Goal: Navigation & Orientation: Find specific page/section

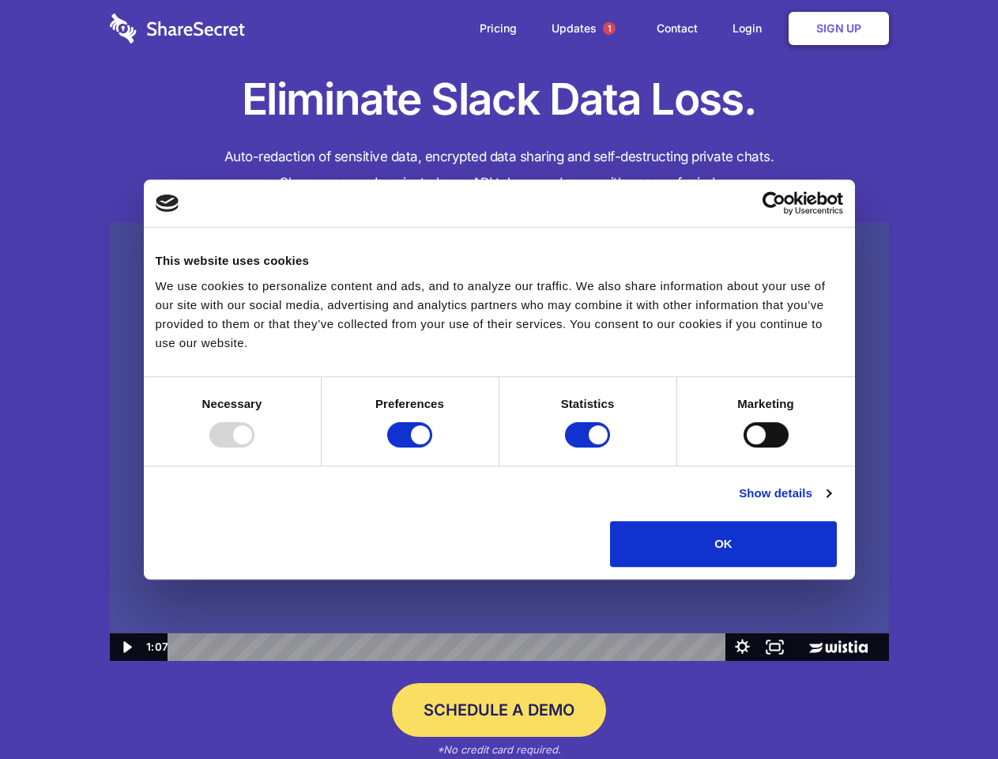
click at [499, 379] on img at bounding box center [499, 442] width 779 height 439
click at [254, 447] on div at bounding box center [231, 434] width 45 height 25
click at [432, 447] on input "Preferences" at bounding box center [409, 434] width 45 height 25
checkbox input "false"
click at [589, 447] on input "Statistics" at bounding box center [587, 434] width 45 height 25
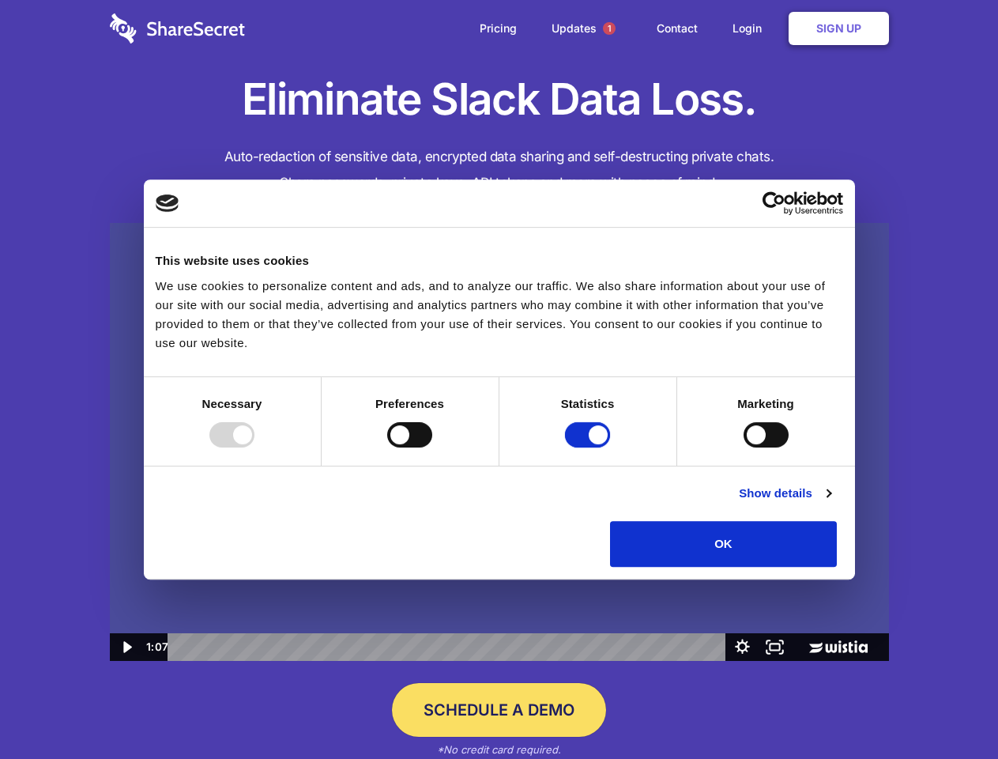
checkbox input "false"
click at [744, 447] on input "Marketing" at bounding box center [766, 434] width 45 height 25
checkbox input "true"
click at [830, 503] on link "Show details" at bounding box center [785, 493] width 92 height 19
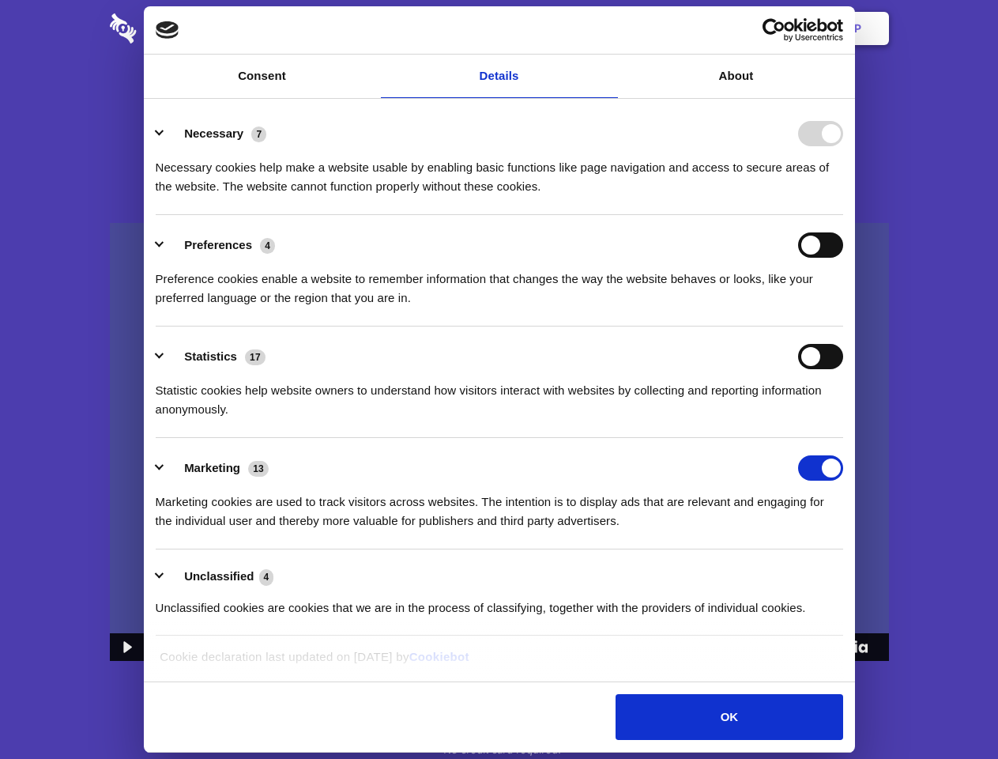
click at [843, 215] on li "Necessary 7 Necessary cookies help make a website usable by enabling basic func…" at bounding box center [499, 159] width 687 height 111
click at [608, 28] on span "1" at bounding box center [609, 28] width 13 height 13
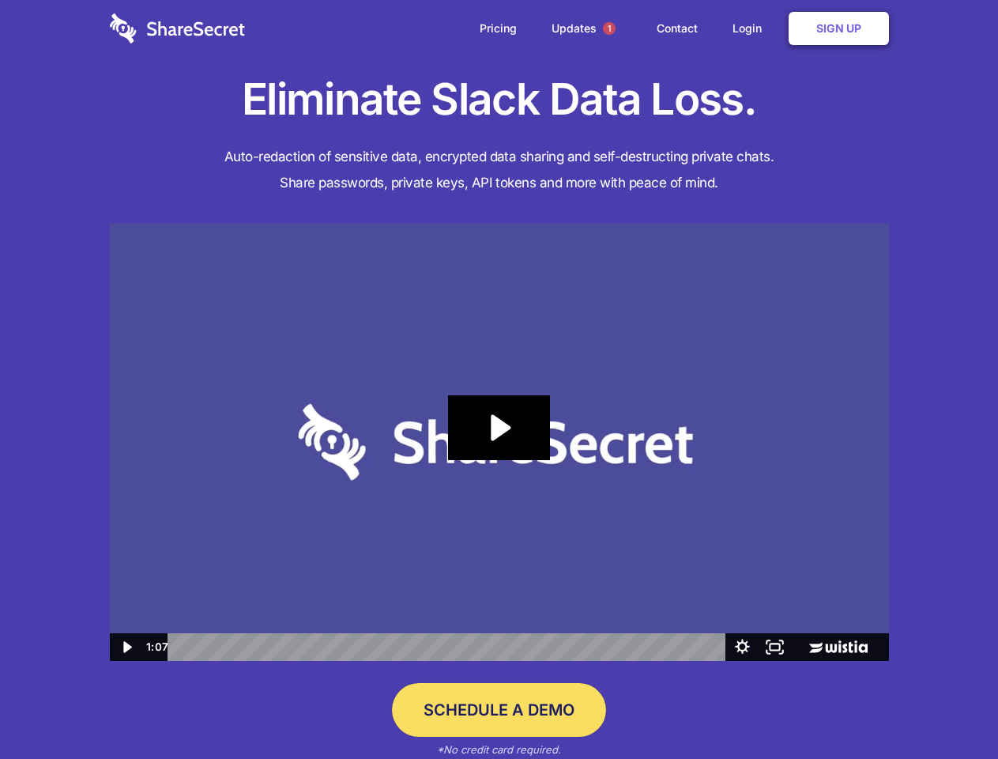
click at [499, 442] on icon "Play Video: Sharesecret Slack Extension" at bounding box center [498, 427] width 101 height 65
